Goal: Contribute content

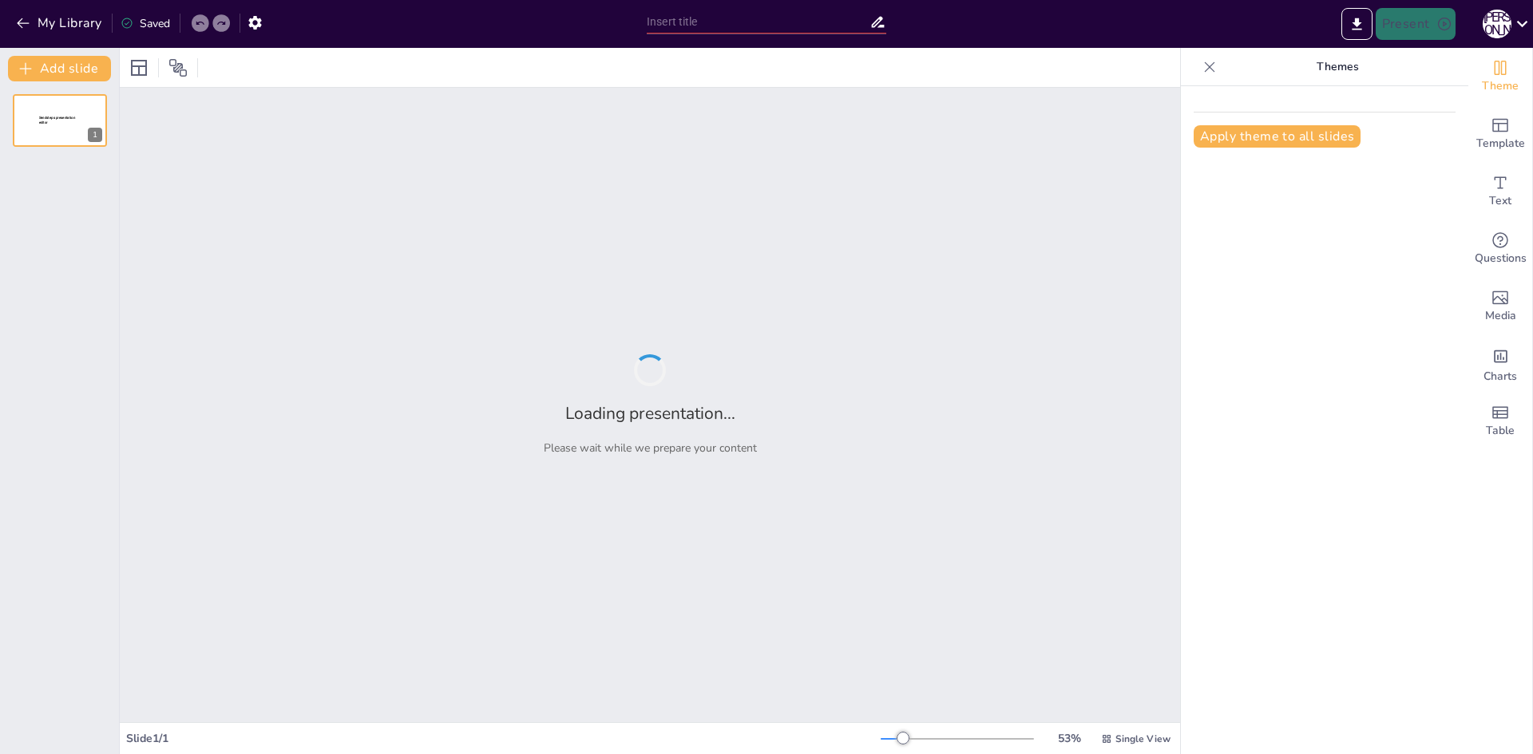
type input "Літні канікули: Вплив на особистісний розвиток учнів"
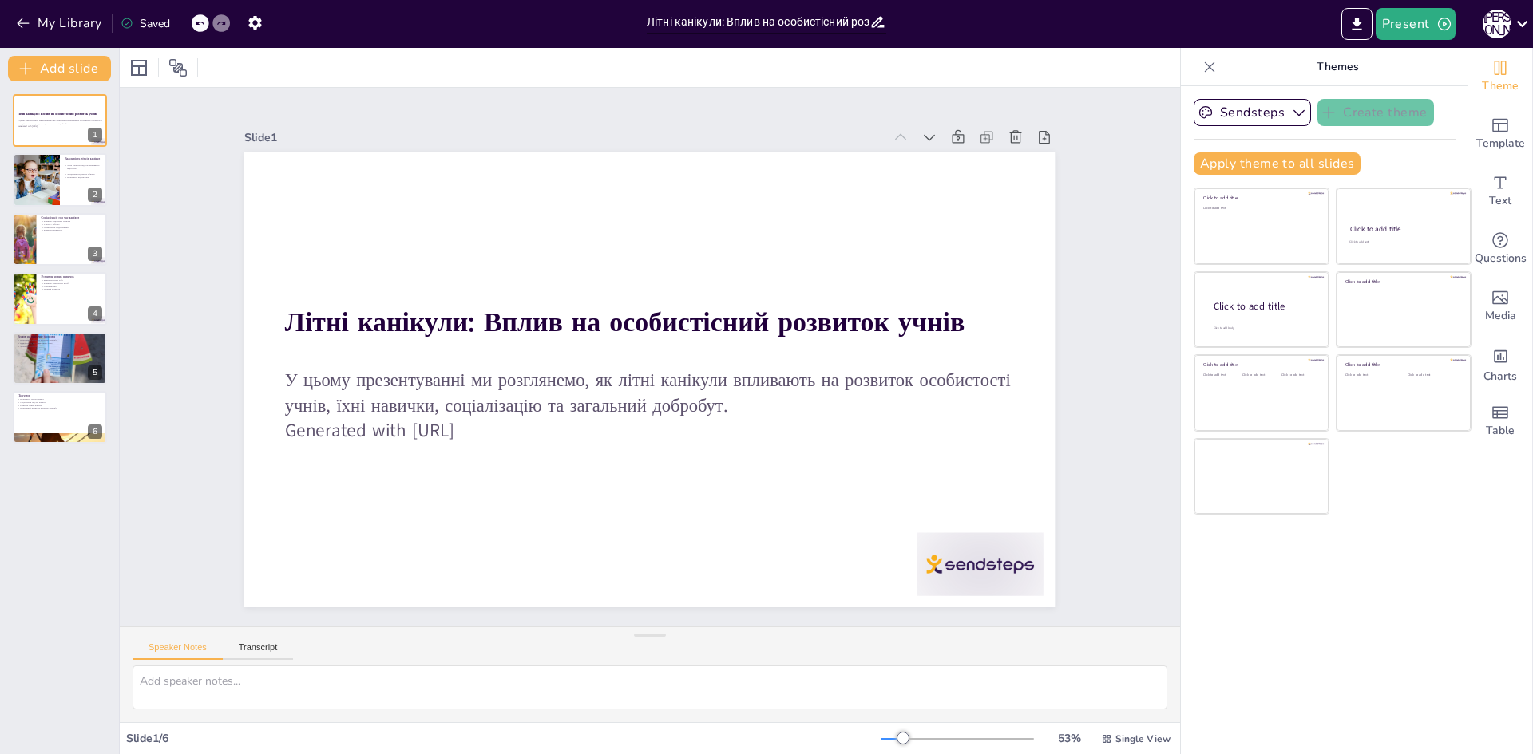
click at [1181, 651] on div "Sendsteps Create theme Apply theme to all slides Click to add title Click to ad…" at bounding box center [1324, 420] width 287 height 668
click at [38, 181] on div at bounding box center [36, 180] width 96 height 54
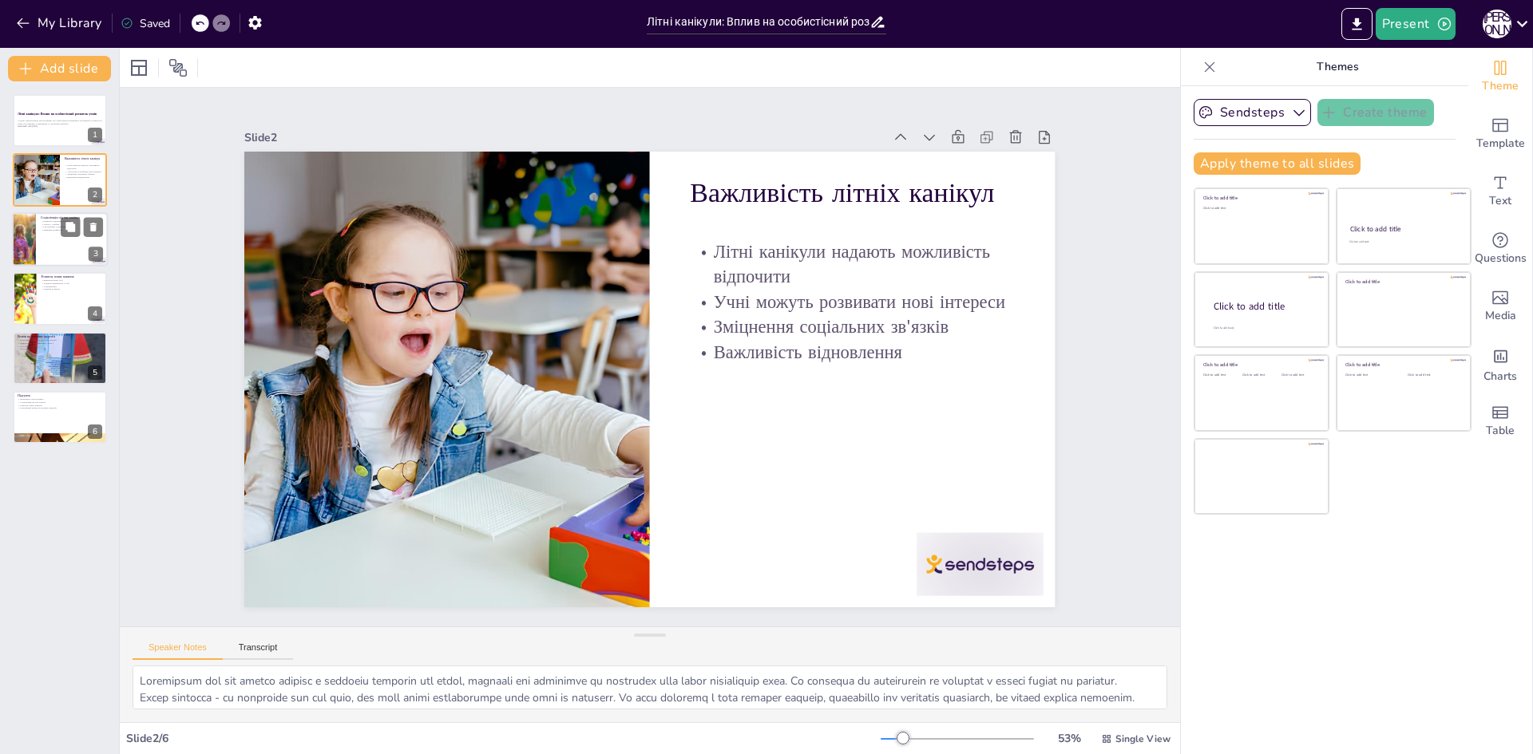
click at [44, 264] on div at bounding box center [60, 239] width 96 height 54
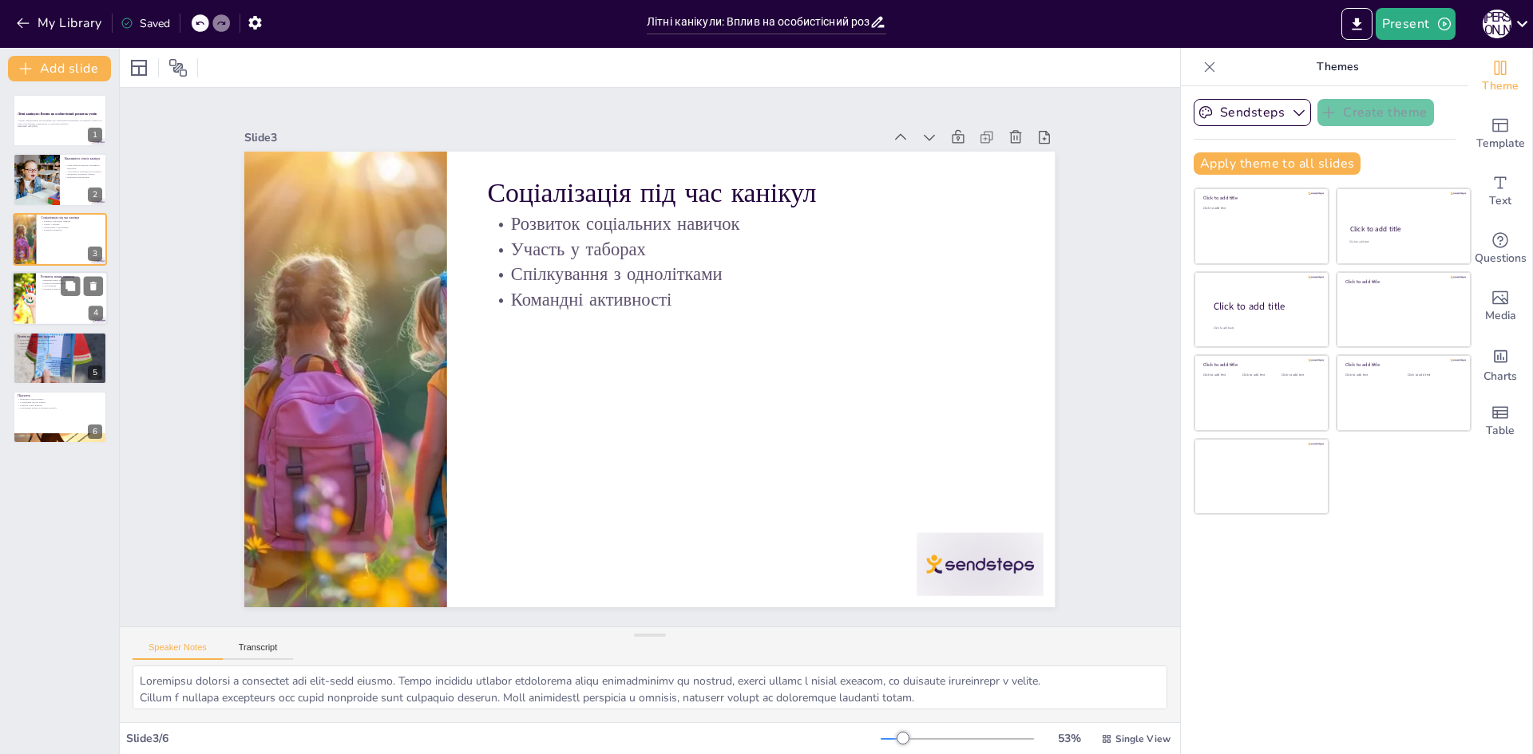
click at [63, 315] on div at bounding box center [60, 298] width 96 height 54
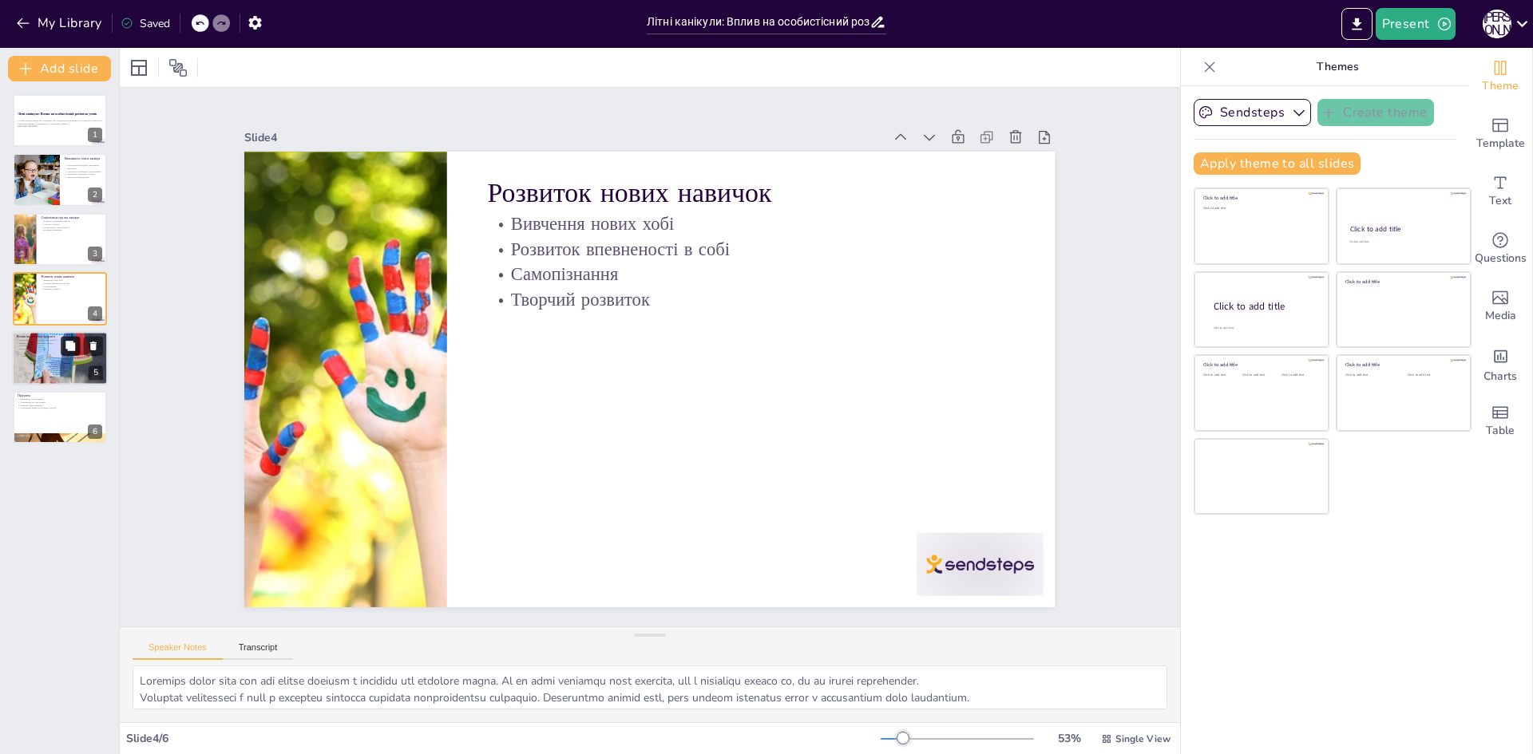
click at [75, 344] on icon at bounding box center [70, 346] width 10 height 10
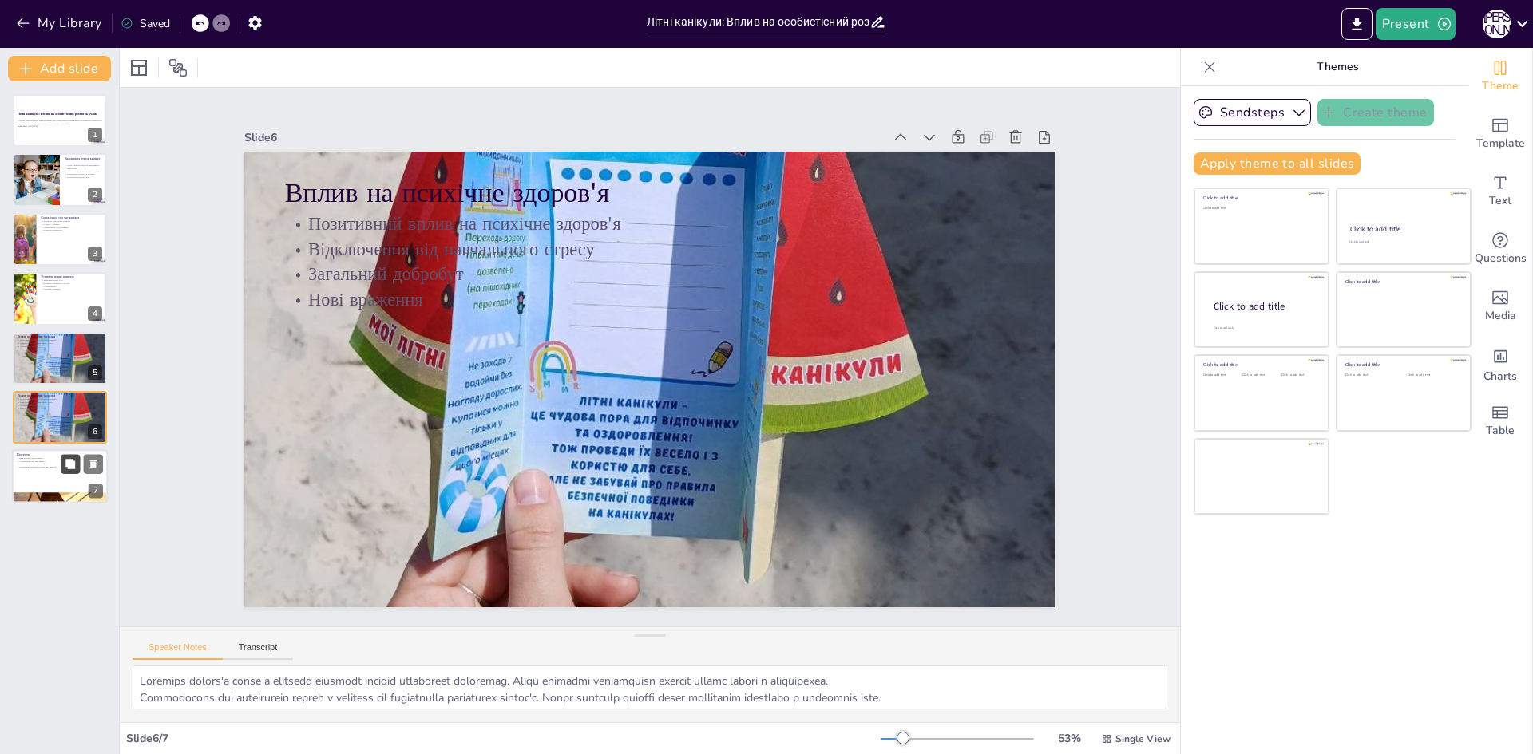
click at [67, 463] on icon at bounding box center [70, 464] width 10 height 10
type textarea "Lorem ipsumdol sitam consec adipisci eli seddoeiu tempo. Inci utlabor etdolorem…"
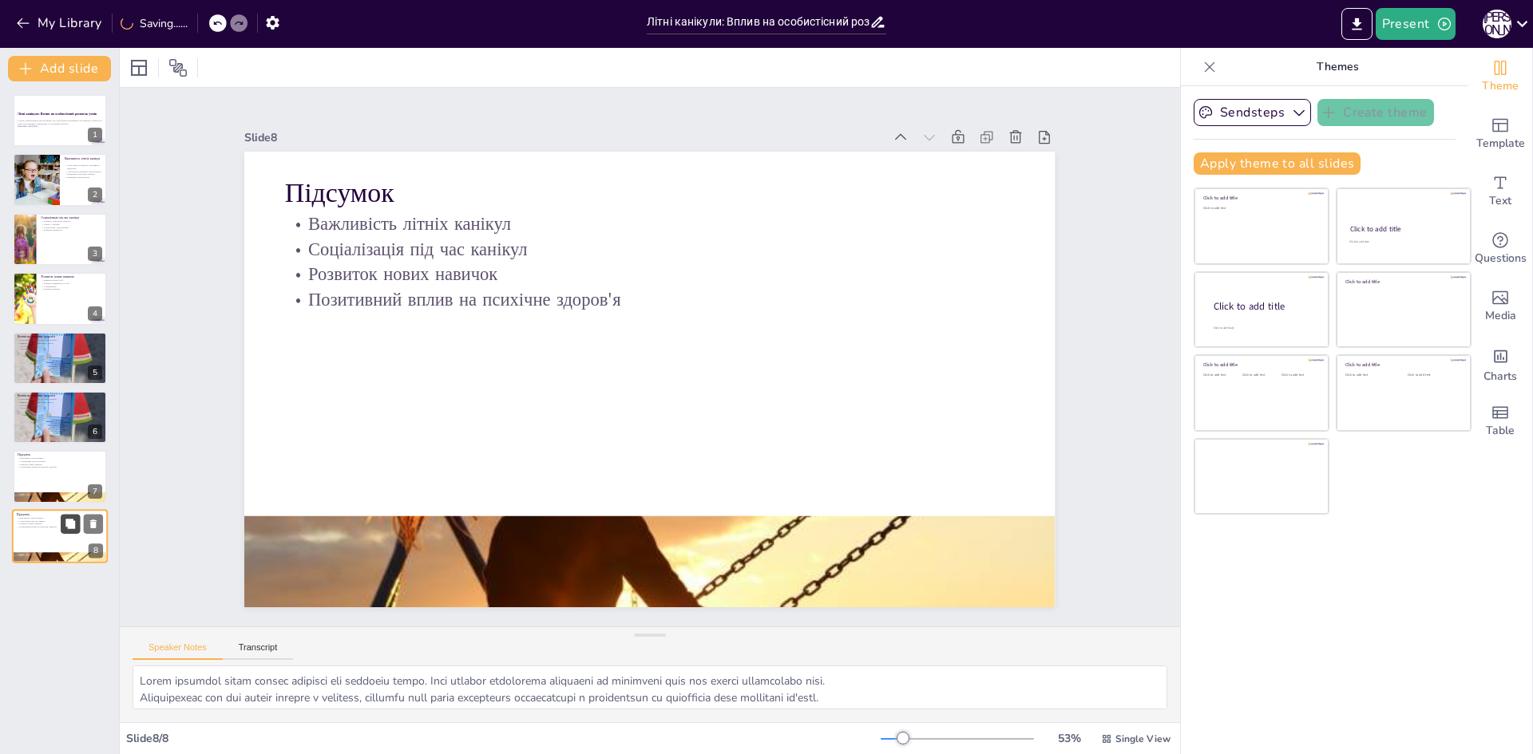
click at [77, 523] on button at bounding box center [70, 523] width 19 height 19
click at [81, 612] on div at bounding box center [60, 617] width 96 height 64
click at [61, 515] on button at bounding box center [70, 524] width 19 height 19
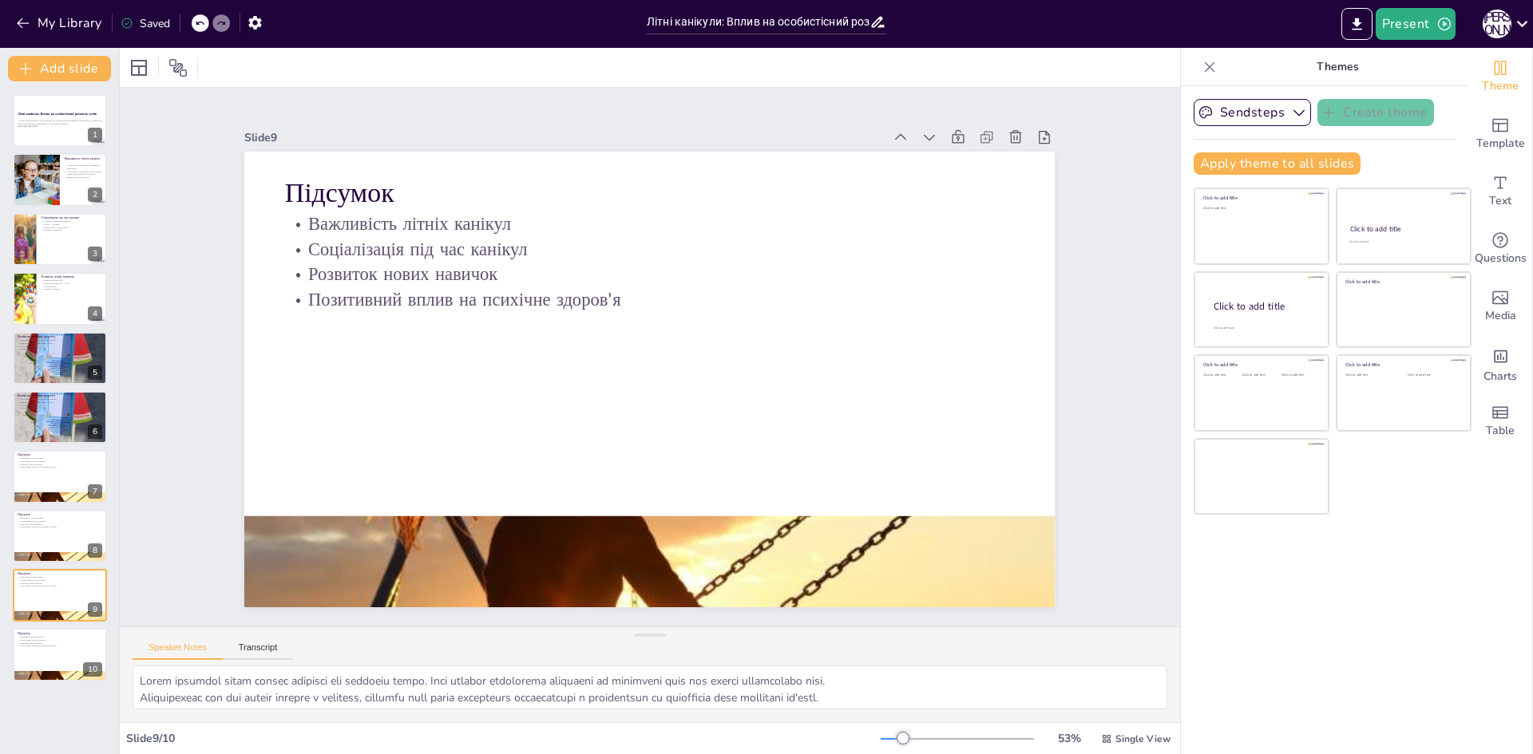
click at [7, 174] on div "Літні канікули: Вплив на особистісний розвиток учнів У цьому презентуванні ми р…" at bounding box center [59, 387] width 119 height 587
click at [62, 124] on p "У цьому презентуванні ми розглянемо, як літні канікули впливають на розвиток ос…" at bounding box center [60, 122] width 86 height 6
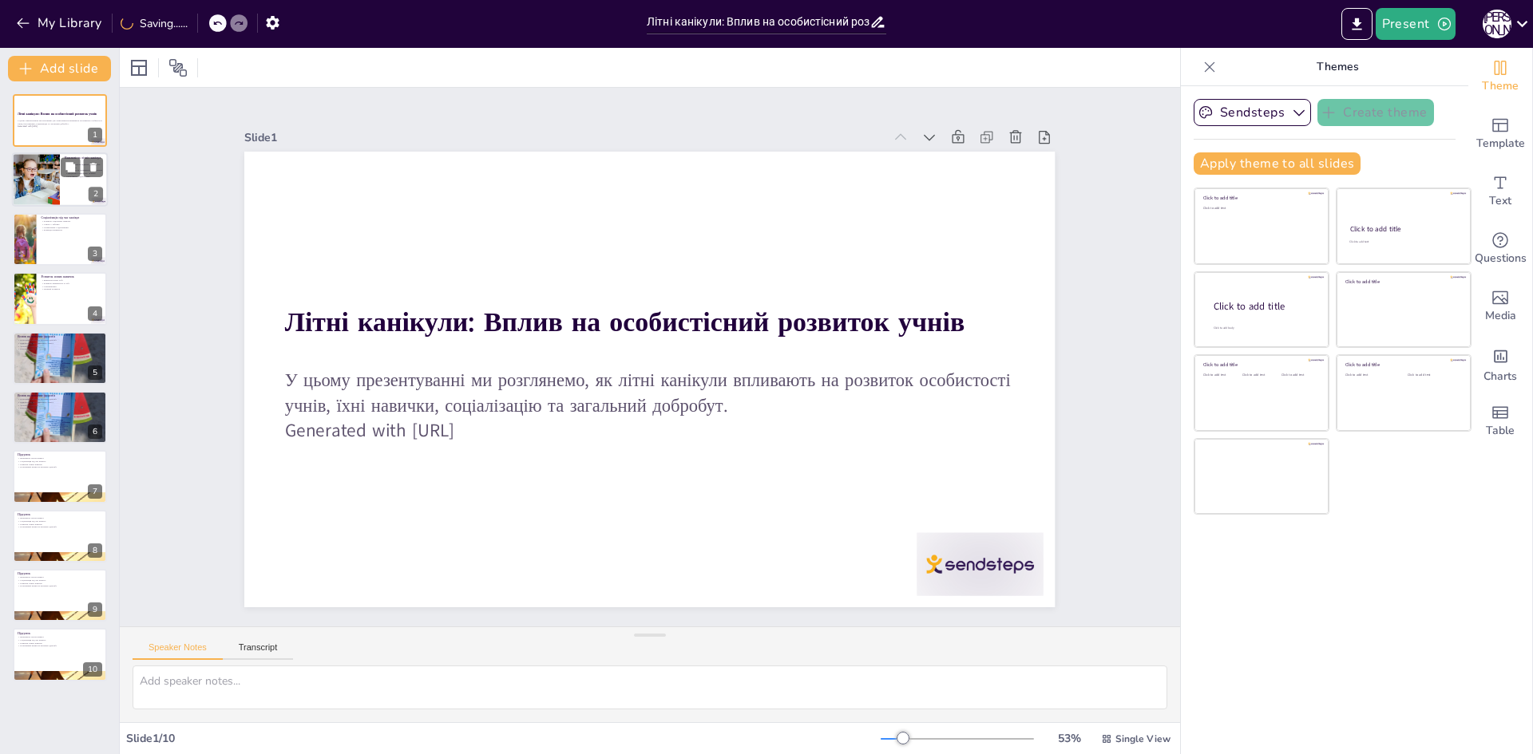
click at [36, 188] on div at bounding box center [36, 180] width 96 height 54
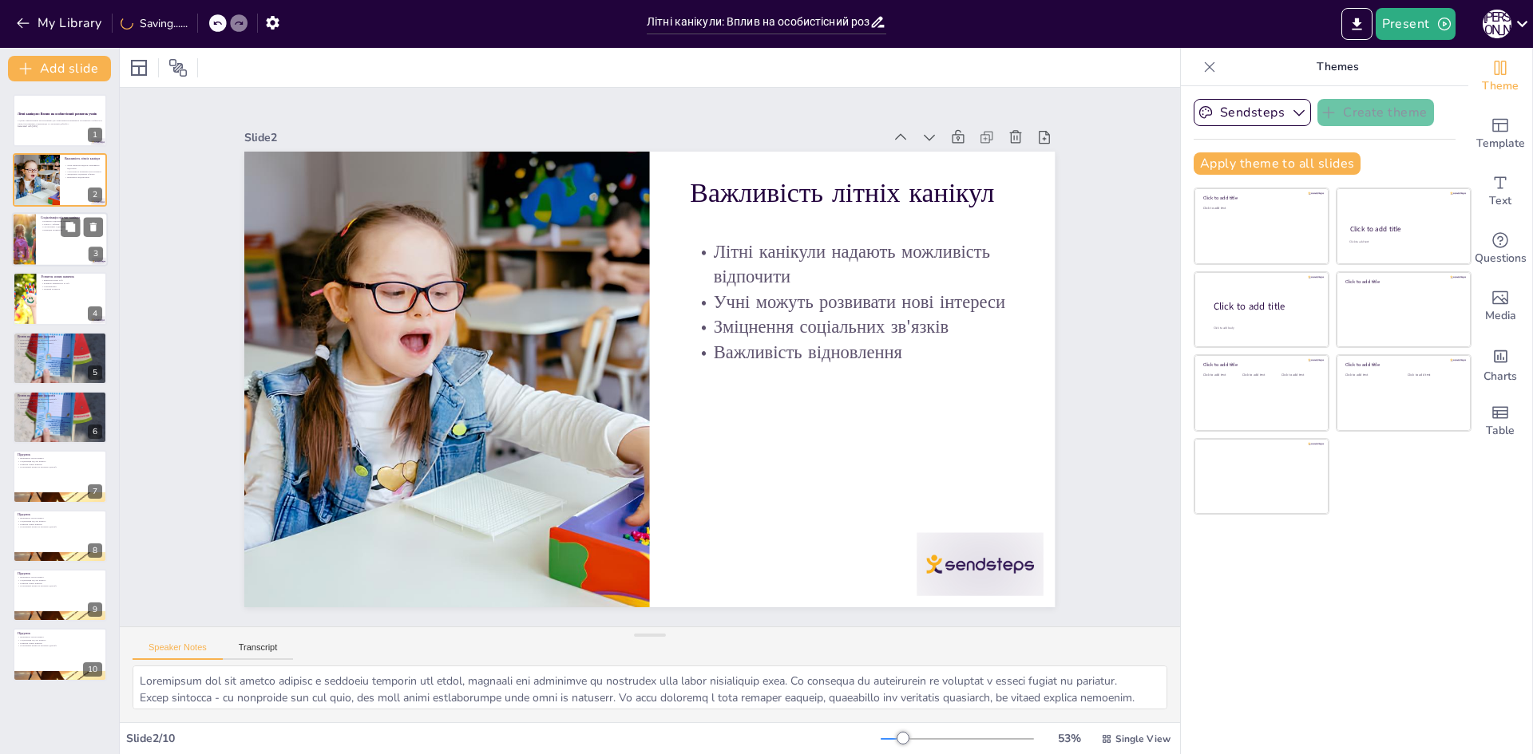
click at [45, 228] on p "Командні активності" at bounding box center [72, 229] width 62 height 3
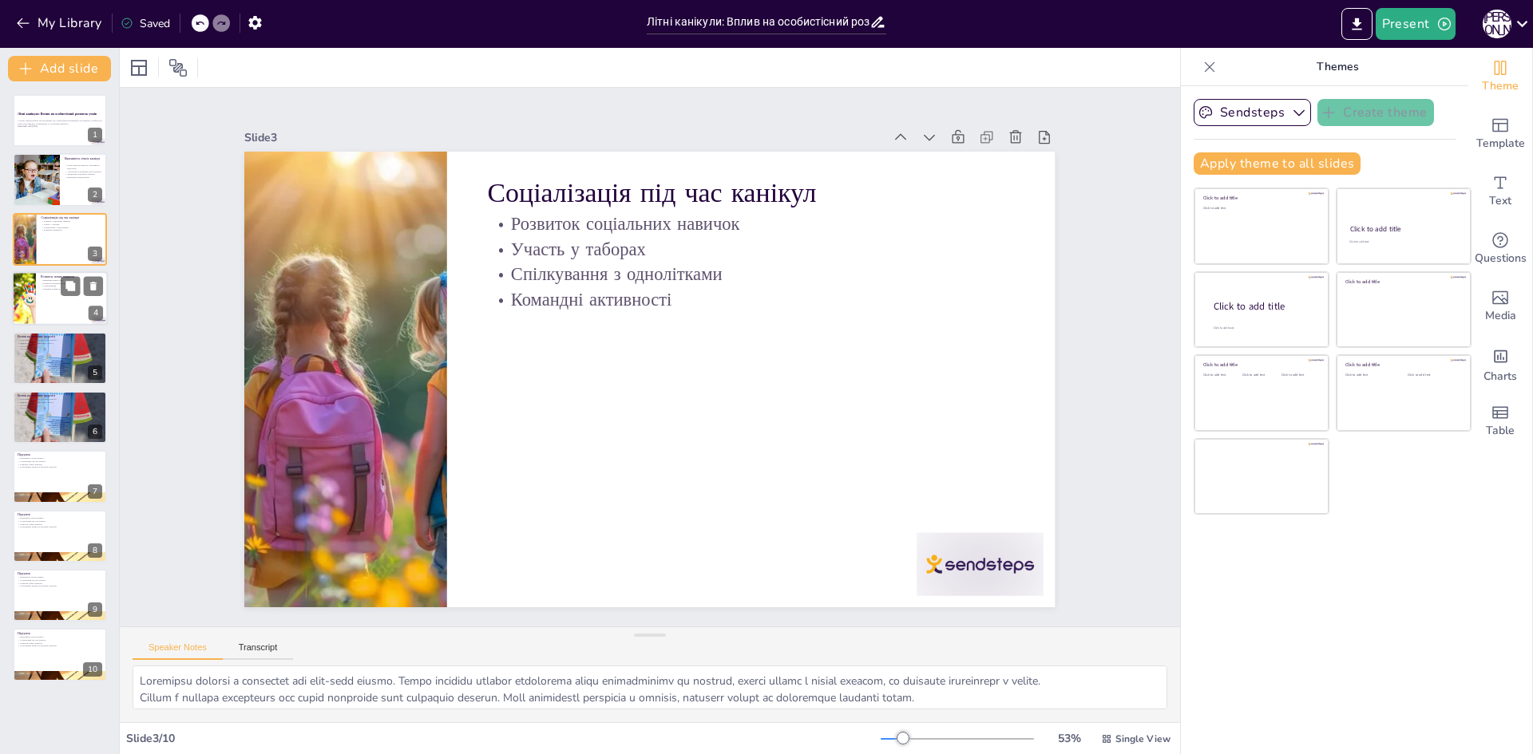
click at [42, 315] on div at bounding box center [60, 298] width 96 height 54
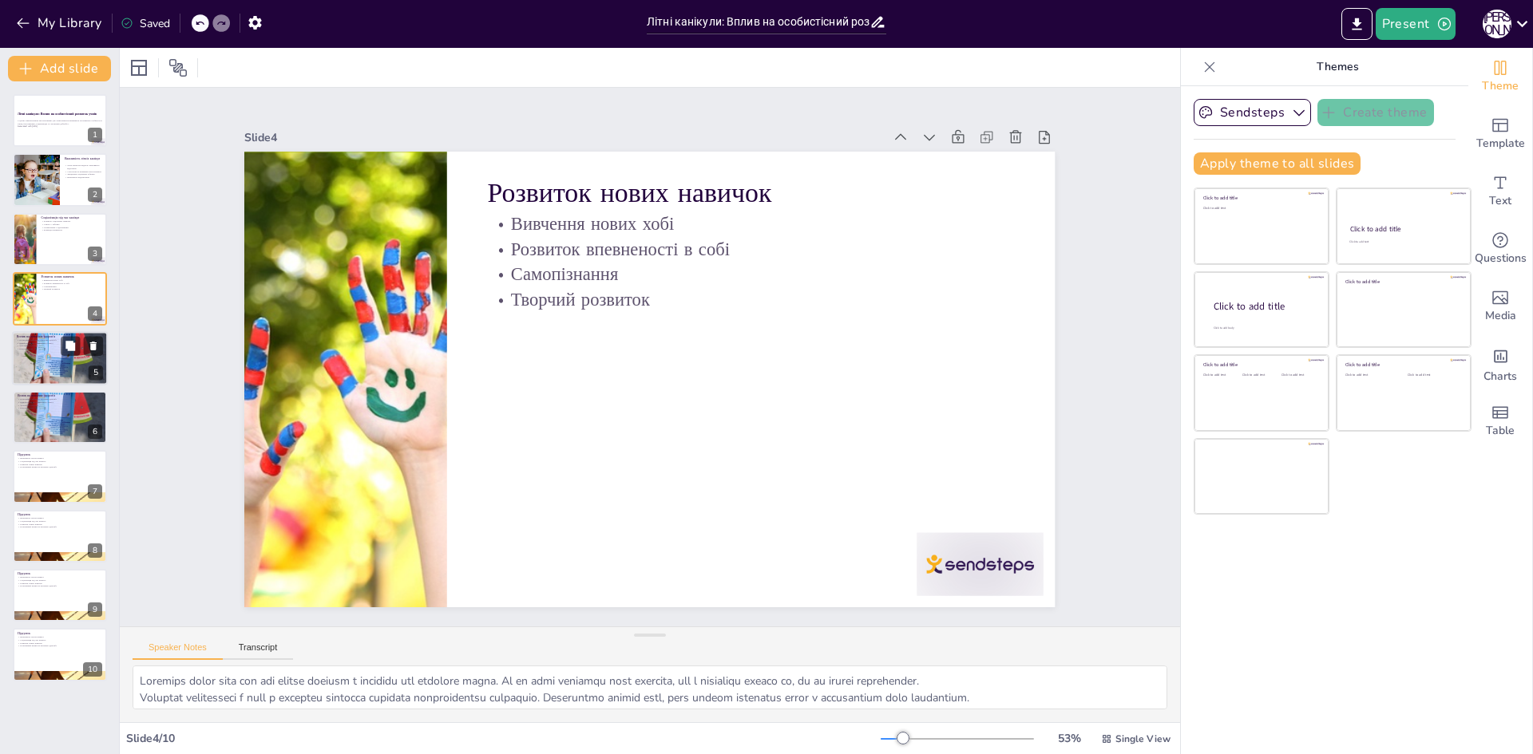
click at [37, 380] on div at bounding box center [60, 359] width 96 height 96
type textarea "Loremips dolors'a conse a elitsedd eiusmodt incidid utlaboreet doloremag. Aliqu…"
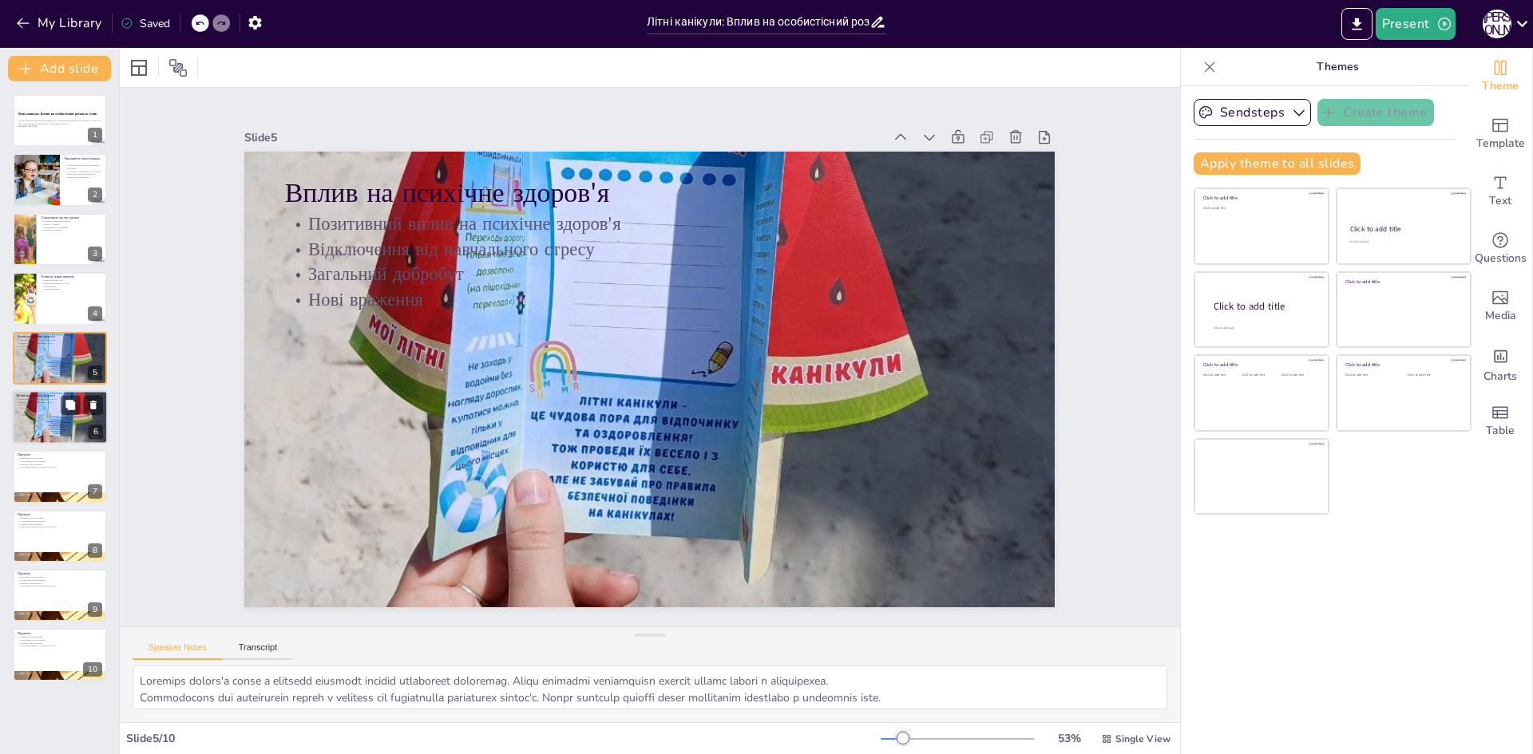
click at [44, 423] on div at bounding box center [60, 418] width 96 height 96
click at [1349, 18] on icon "Export to PowerPoint" at bounding box center [1356, 24] width 17 height 17
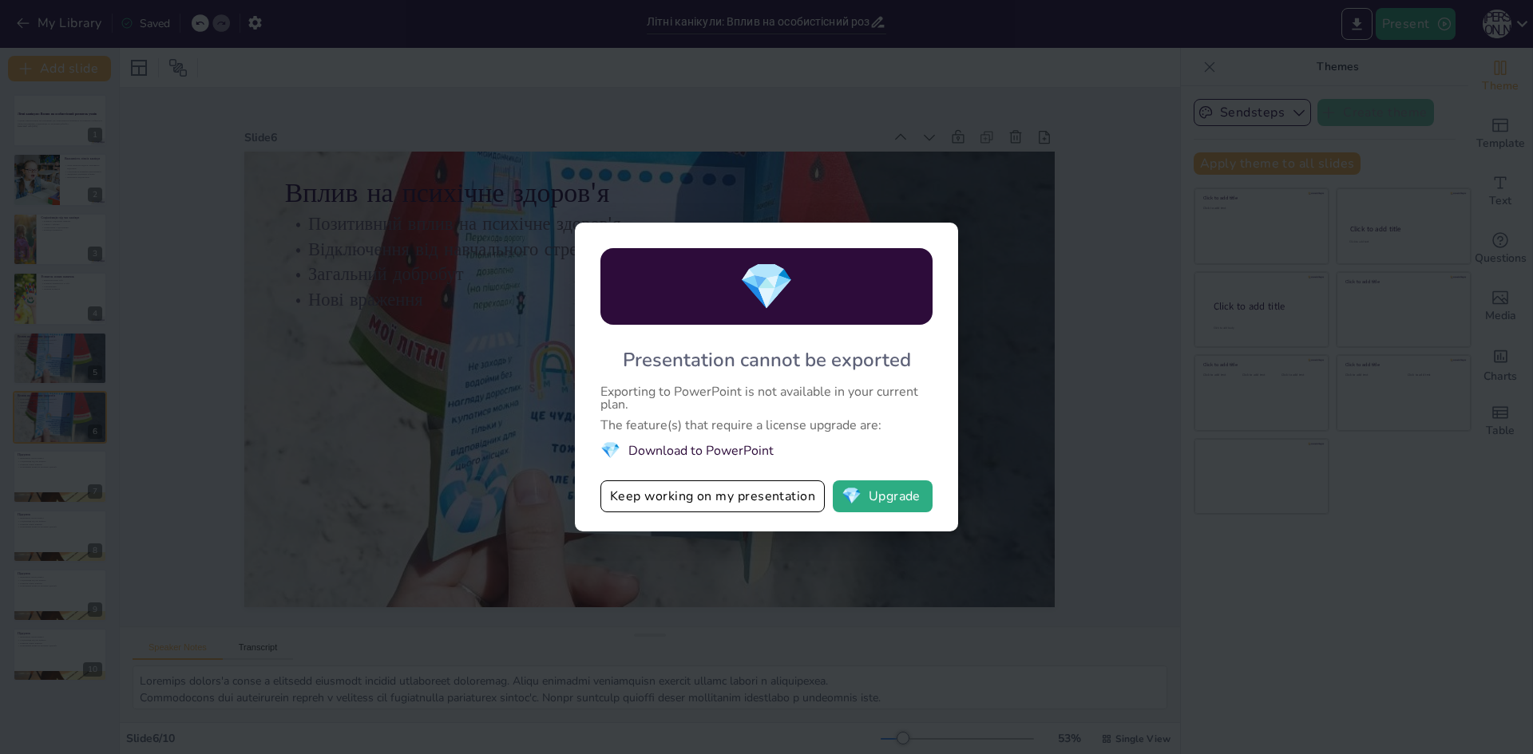
drag, startPoint x: 514, startPoint y: 419, endPoint x: 536, endPoint y: 419, distance: 22.4
click at [536, 419] on div "💎 Presentation cannot be exported Exporting to PowerPoint is not available in y…" at bounding box center [766, 377] width 1533 height 754
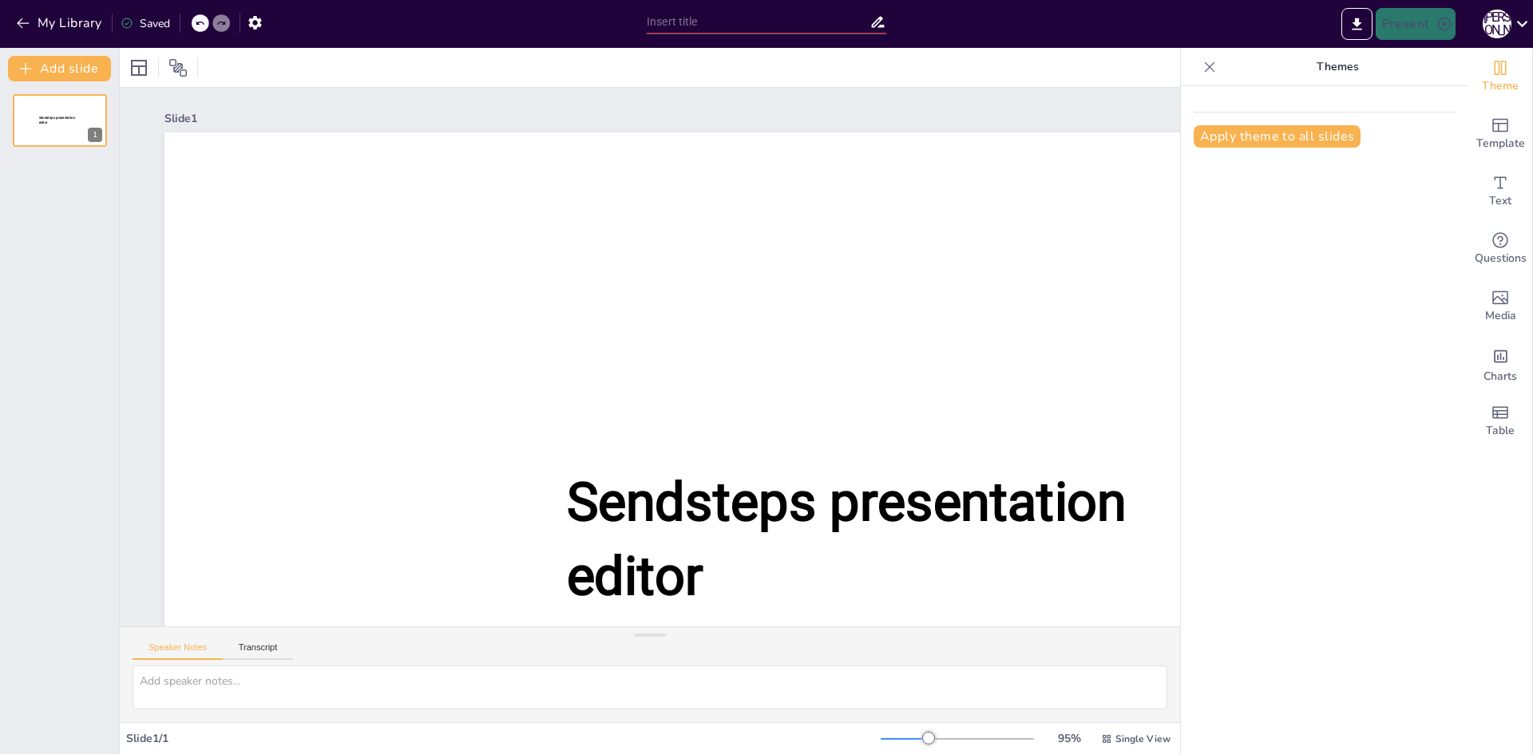
type input "Літні канікули: Вплив на особистісний розвиток учнів"
